Goal: Information Seeking & Learning: Check status

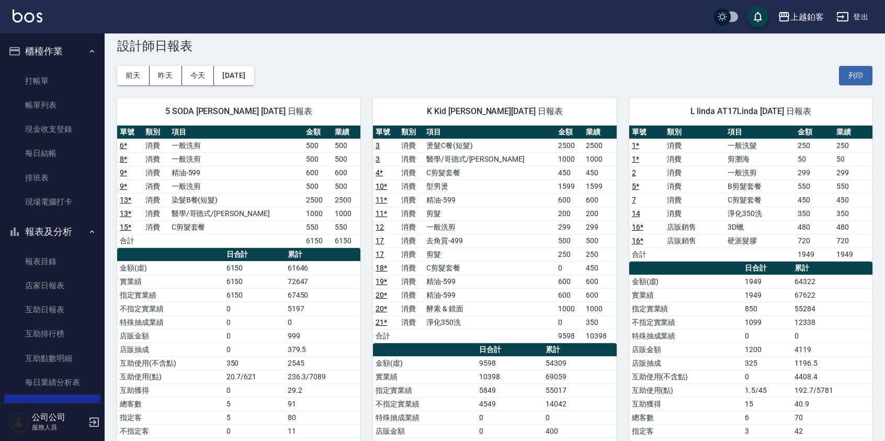
scroll to position [108, 0]
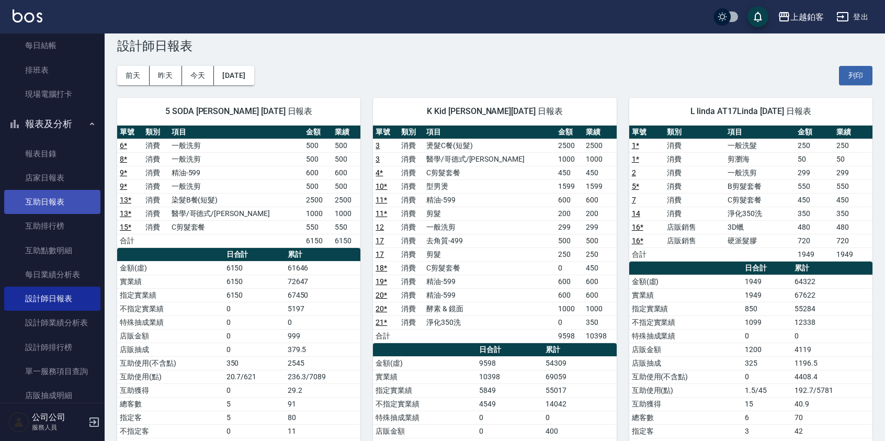
click at [62, 198] on link "互助日報表" at bounding box center [52, 202] width 96 height 24
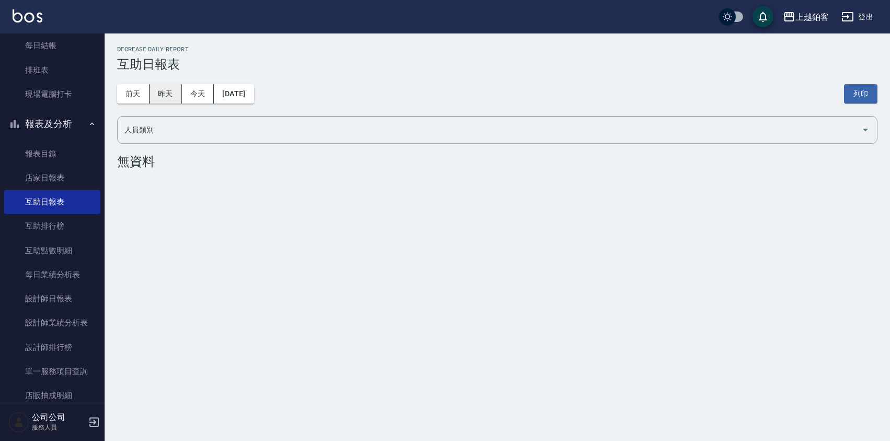
click at [166, 101] on button "昨天" at bounding box center [166, 93] width 32 height 19
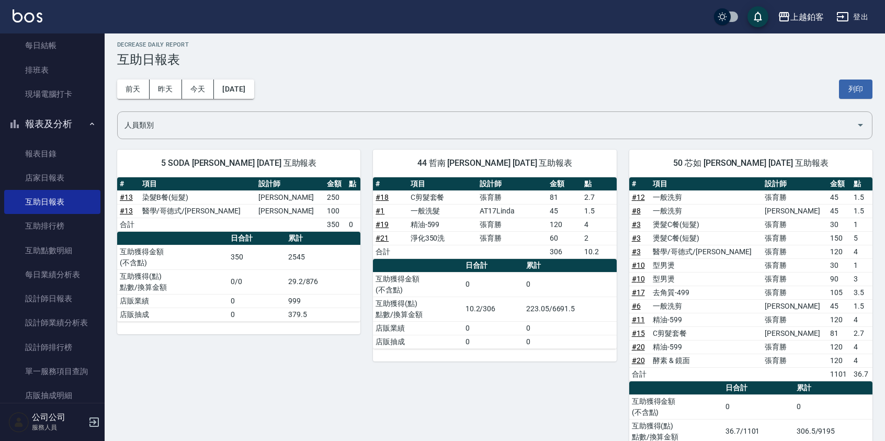
scroll to position [5, 0]
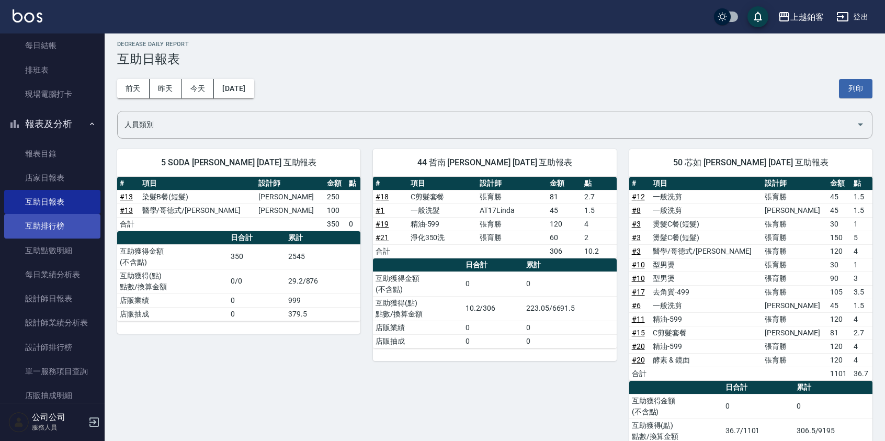
click at [48, 231] on link "互助排行榜" at bounding box center [52, 226] width 96 height 24
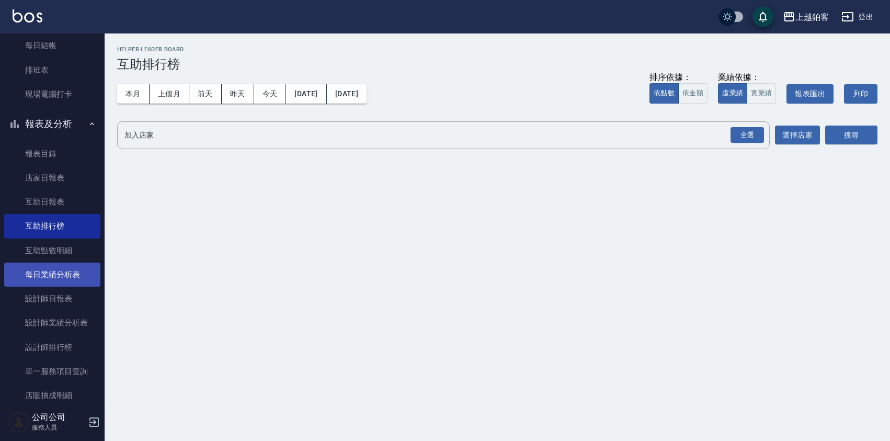
scroll to position [110, 0]
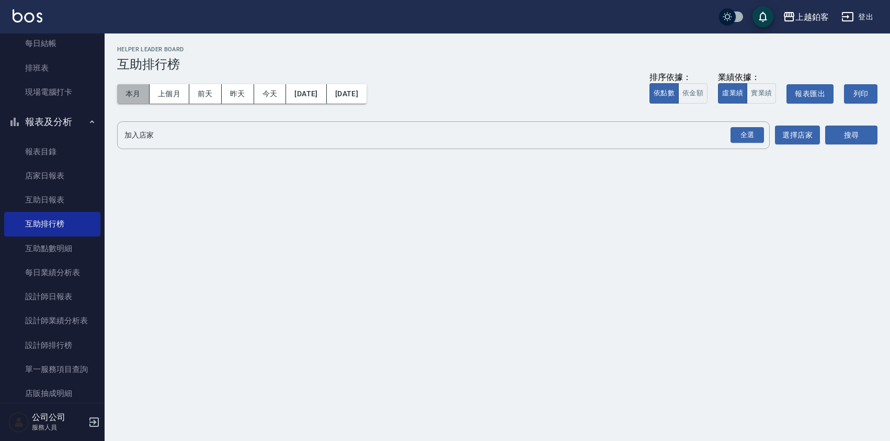
click at [128, 99] on button "本月" at bounding box center [133, 93] width 32 height 19
drag, startPoint x: 749, startPoint y: 136, endPoint x: 736, endPoint y: 138, distance: 13.1
click at [749, 136] on div "全選" at bounding box center [746, 135] width 33 height 16
click at [808, 138] on button "選擇店家" at bounding box center [797, 135] width 45 height 19
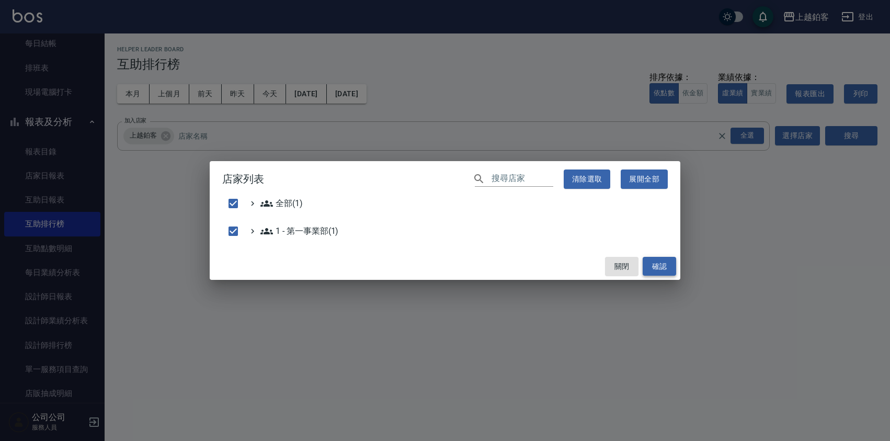
click at [671, 261] on button "確認" at bounding box center [659, 266] width 33 height 19
checkbox input "false"
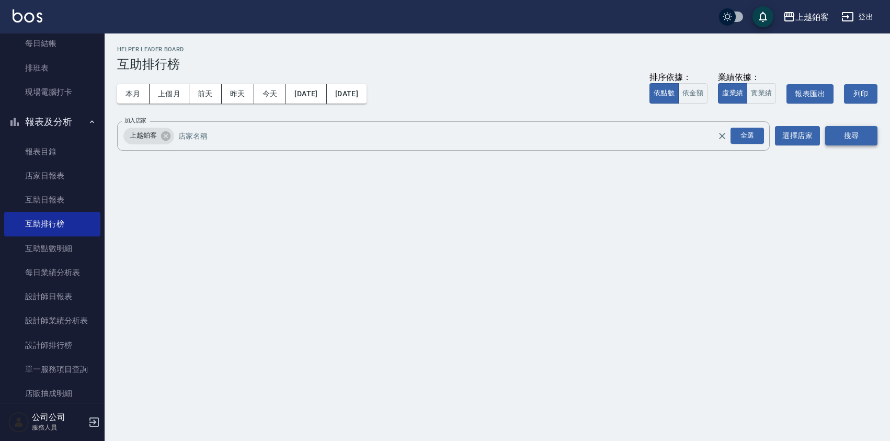
click at [840, 140] on button "搜尋" at bounding box center [851, 135] width 52 height 19
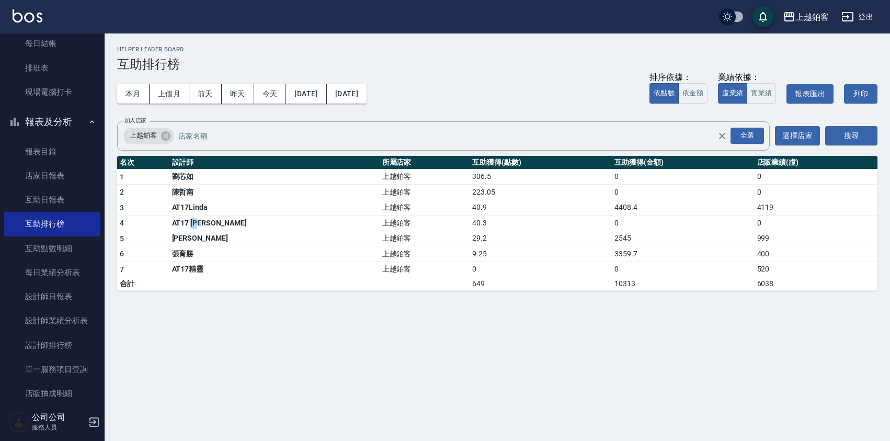
drag, startPoint x: 219, startPoint y: 227, endPoint x: 279, endPoint y: 230, distance: 60.2
click at [279, 230] on td "AT17 [PERSON_NAME]" at bounding box center [274, 223] width 210 height 16
click at [470, 223] on td "40.3" at bounding box center [541, 223] width 142 height 16
drag, startPoint x: 436, startPoint y: 195, endPoint x: 406, endPoint y: 179, distance: 33.5
click at [406, 179] on tbody "1 [PERSON_NAME] 上越鉑客 306.5 0 0 2 [PERSON_NAME] 上越鉑客 223.05 0 0 3 AT17Linda 上越鉑客…" at bounding box center [497, 230] width 760 height 122
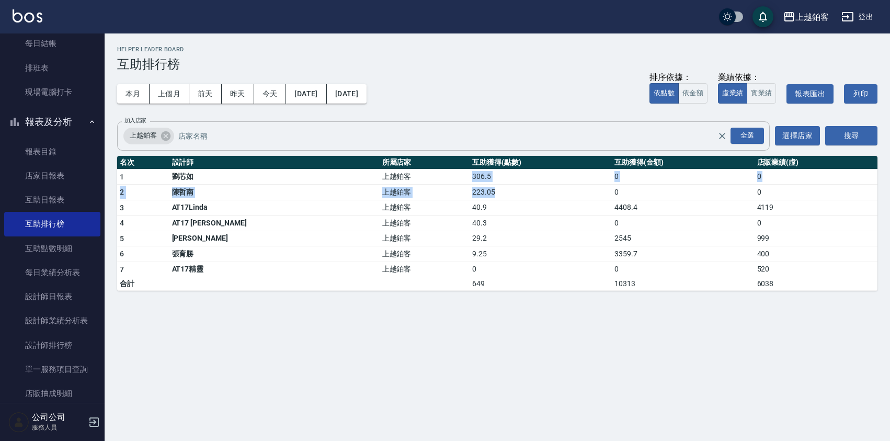
click at [509, 122] on div "上越鉑客 全選 加入店家" at bounding box center [443, 135] width 653 height 29
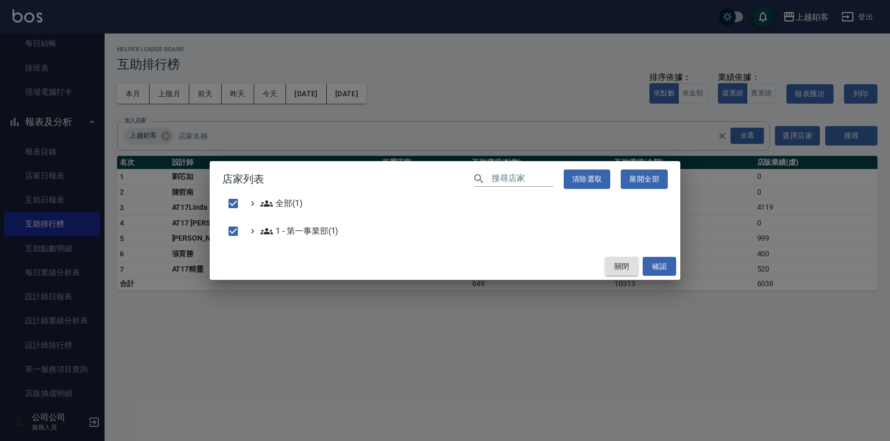
click at [619, 268] on button "關閉" at bounding box center [621, 266] width 33 height 19
checkbox input "false"
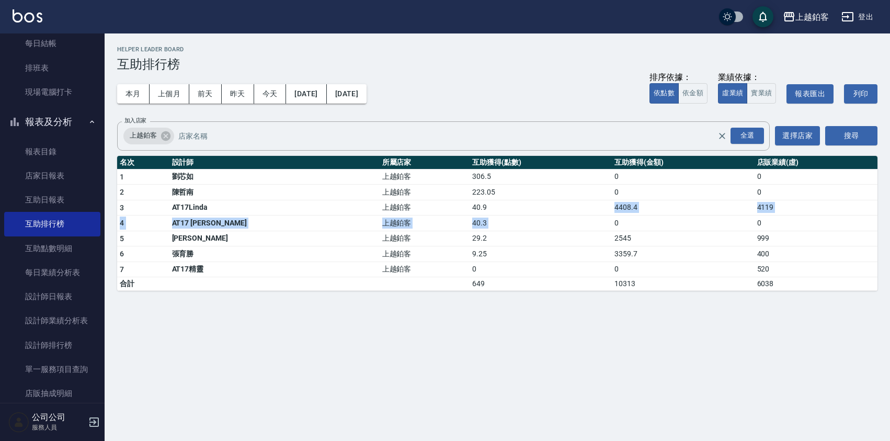
drag, startPoint x: 573, startPoint y: 212, endPoint x: 639, endPoint y: 215, distance: 67.0
click at [639, 215] on tbody "1 [PERSON_NAME] 上越鉑客 306.5 0 0 2 [PERSON_NAME] 上越鉑客 223.05 0 0 3 AT17Linda 上越鉑客…" at bounding box center [497, 230] width 760 height 122
click at [541, 282] on td "649" at bounding box center [541, 284] width 142 height 14
drag, startPoint x: 561, startPoint y: 268, endPoint x: 595, endPoint y: 270, distance: 33.5
click at [595, 270] on tr "7 AT17精靈 上越鉑客 0 0 520" at bounding box center [497, 269] width 760 height 16
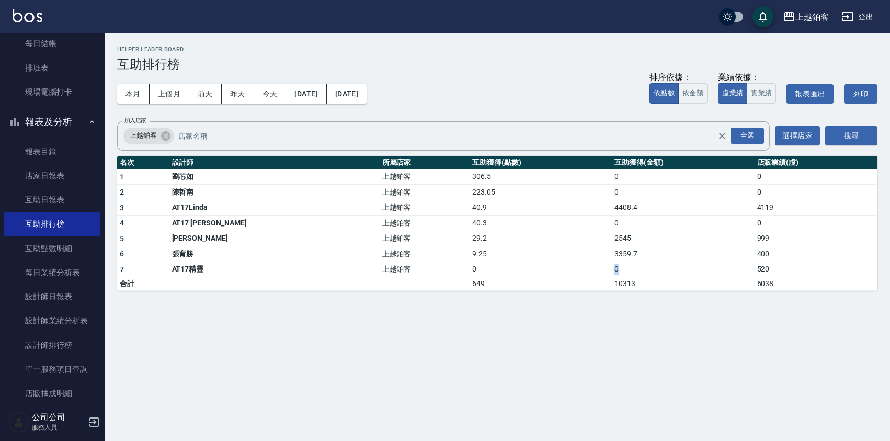
click at [520, 272] on td "0" at bounding box center [541, 269] width 142 height 16
drag, startPoint x: 572, startPoint y: 266, endPoint x: 581, endPoint y: 272, distance: 11.3
click at [612, 272] on td "0" at bounding box center [683, 269] width 142 height 16
drag, startPoint x: 577, startPoint y: 270, endPoint x: 576, endPoint y: 279, distance: 9.4
click at [575, 285] on tbody "1 [PERSON_NAME] 上越鉑客 306.5 0 0 2 [PERSON_NAME] 上越鉑客 223.05 0 0 3 AT17Linda 上越鉑客…" at bounding box center [497, 230] width 760 height 122
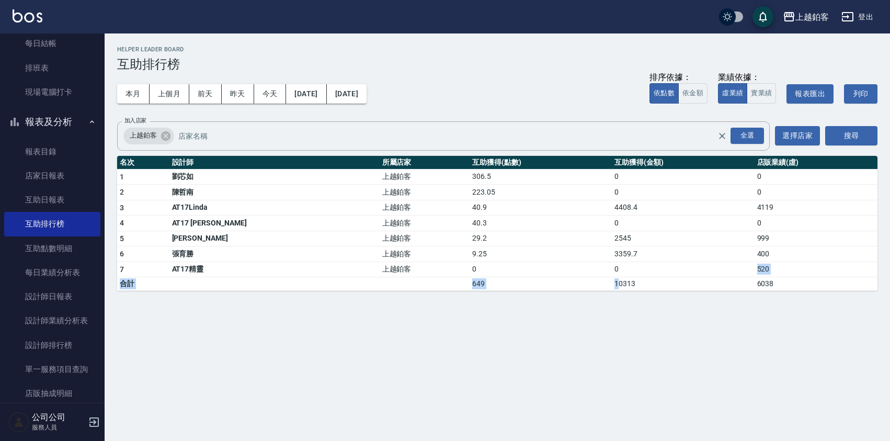
click at [612, 277] on td "10313" at bounding box center [683, 284] width 142 height 14
drag, startPoint x: 574, startPoint y: 273, endPoint x: 580, endPoint y: 272, distance: 6.3
click at [612, 272] on td "0" at bounding box center [683, 269] width 142 height 16
click at [612, 273] on td "0" at bounding box center [683, 269] width 142 height 16
click at [612, 274] on td "0" at bounding box center [683, 269] width 142 height 16
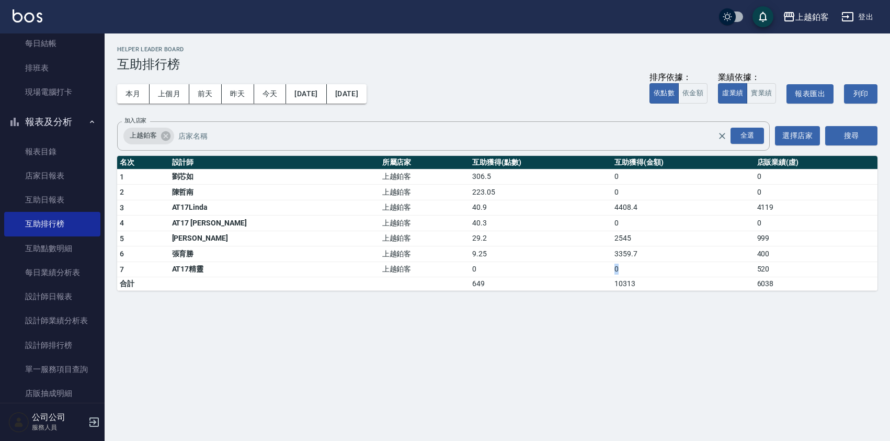
click at [612, 268] on td "0" at bounding box center [683, 269] width 142 height 16
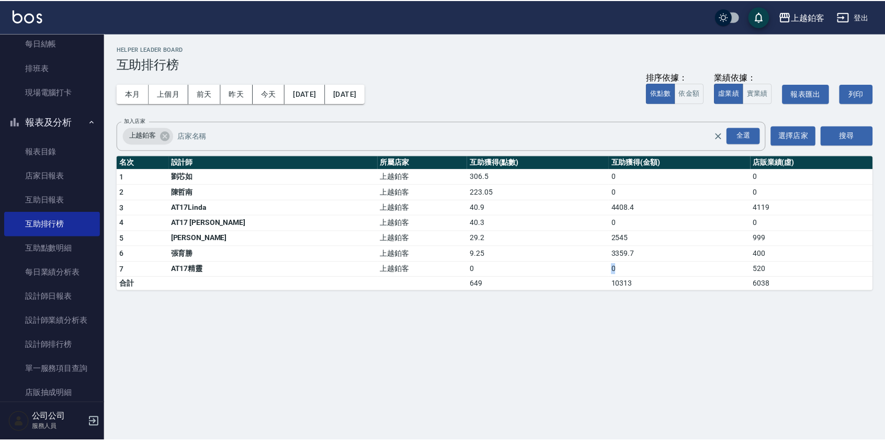
scroll to position [117, 0]
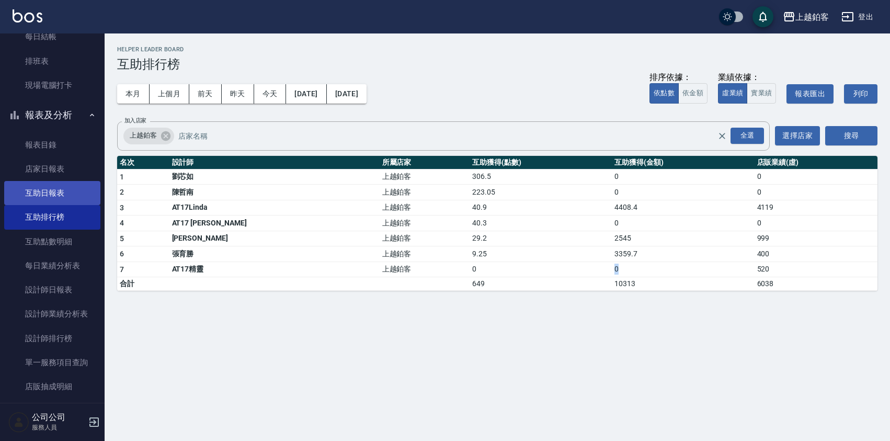
click at [35, 190] on link "互助日報表" at bounding box center [52, 193] width 96 height 24
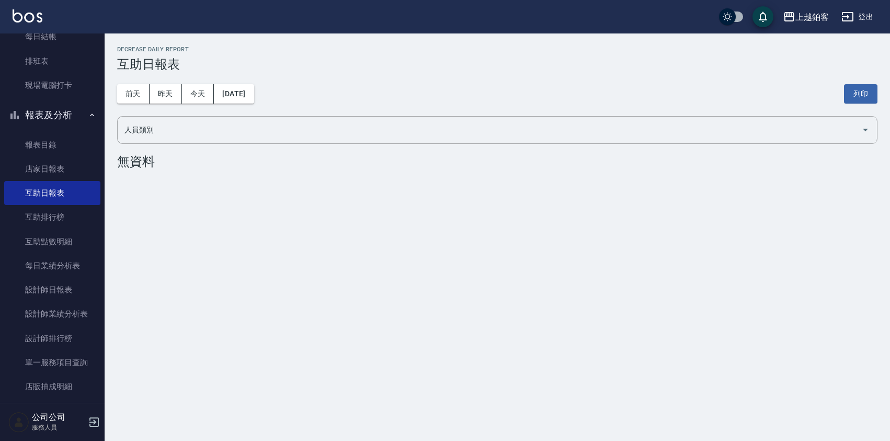
click at [139, 103] on div "[DATE] [DATE] [DATE] [DATE] 列印" at bounding box center [497, 94] width 760 height 44
click at [139, 102] on button "前天" at bounding box center [133, 93] width 32 height 19
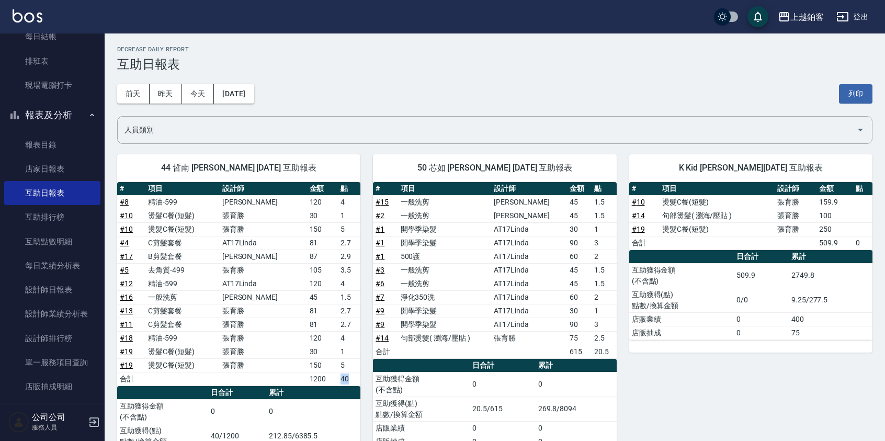
drag, startPoint x: 323, startPoint y: 377, endPoint x: 360, endPoint y: 378, distance: 36.6
click at [360, 378] on tr "合計 1200 40" at bounding box center [238, 379] width 243 height 14
click at [353, 381] on td "40" at bounding box center [349, 379] width 22 height 14
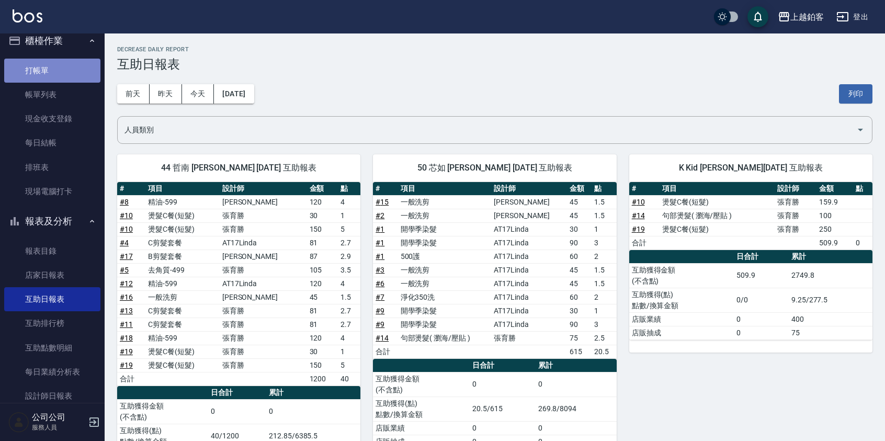
click at [60, 71] on link "打帳單" at bounding box center [52, 71] width 96 height 24
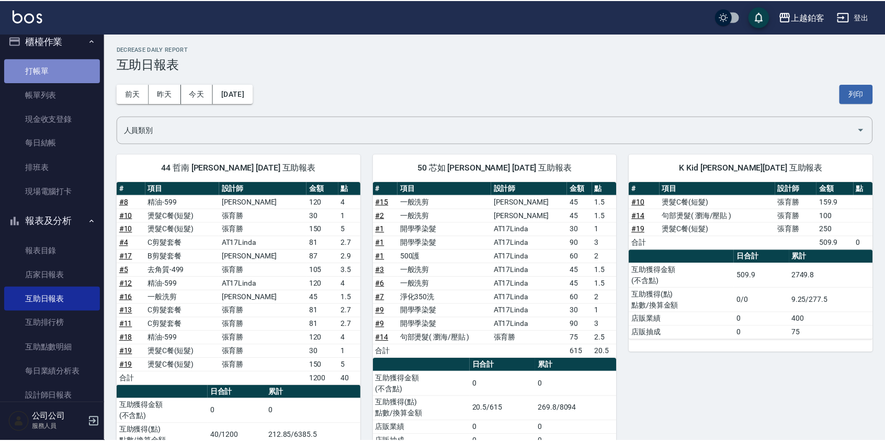
scroll to position [8, 0]
